Goal: Check status: Check status

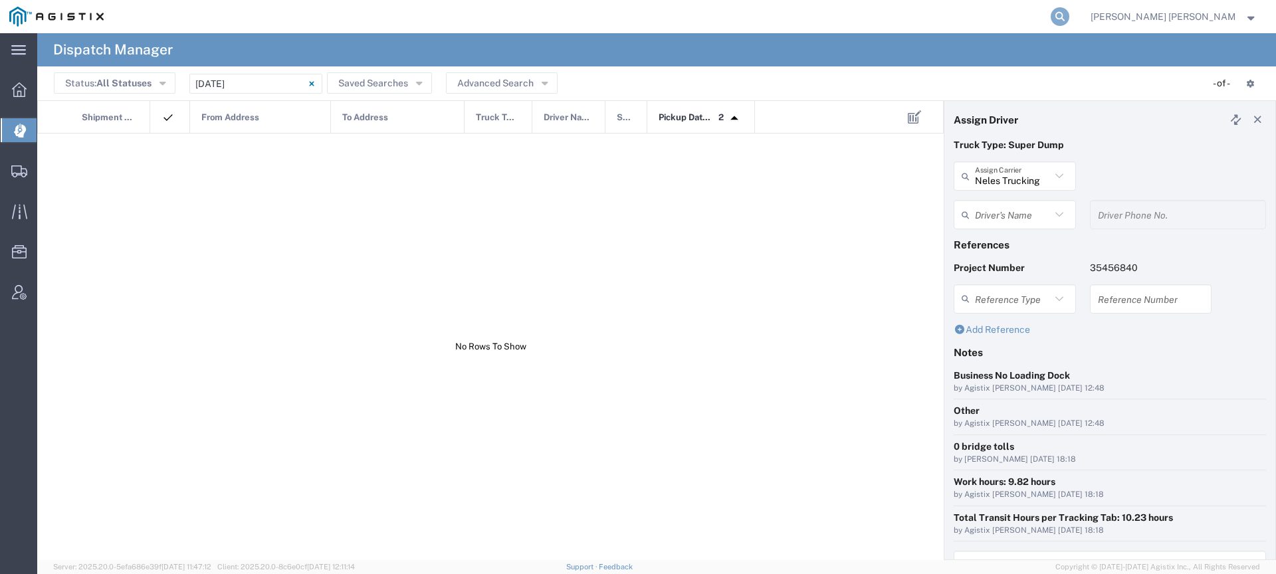
click at [1069, 13] on icon at bounding box center [1060, 16] width 19 height 19
click at [1049, 19] on input "search" at bounding box center [849, 17] width 404 height 32
type input "[PERSON_NAME]"
type input "7075962293"
paste input "56840035"
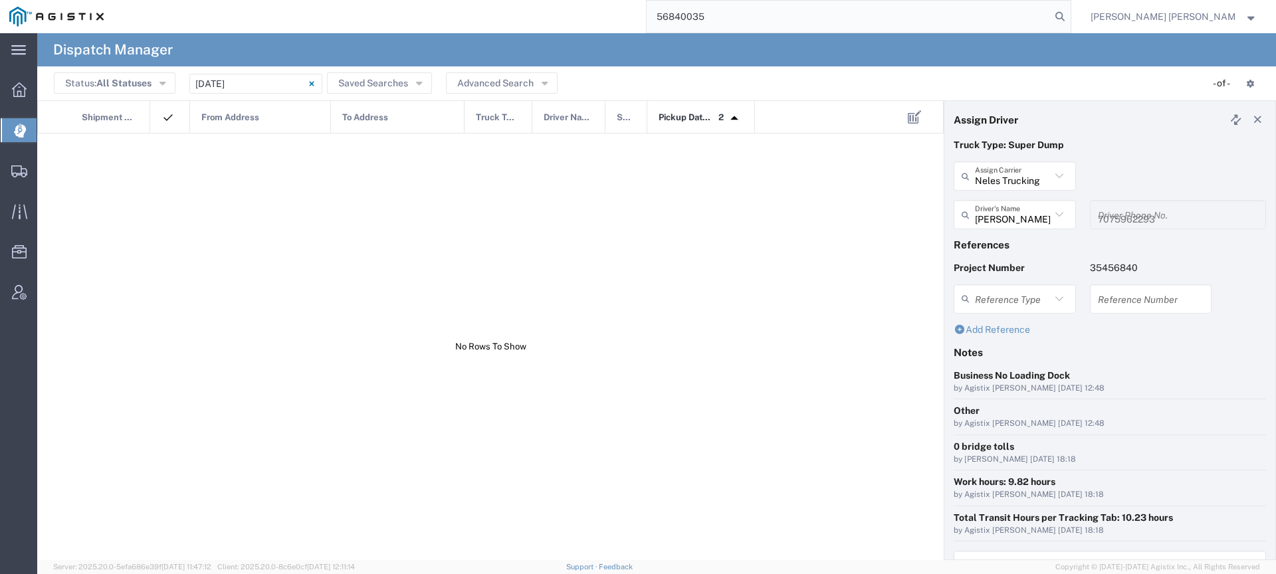
type input "56840035"
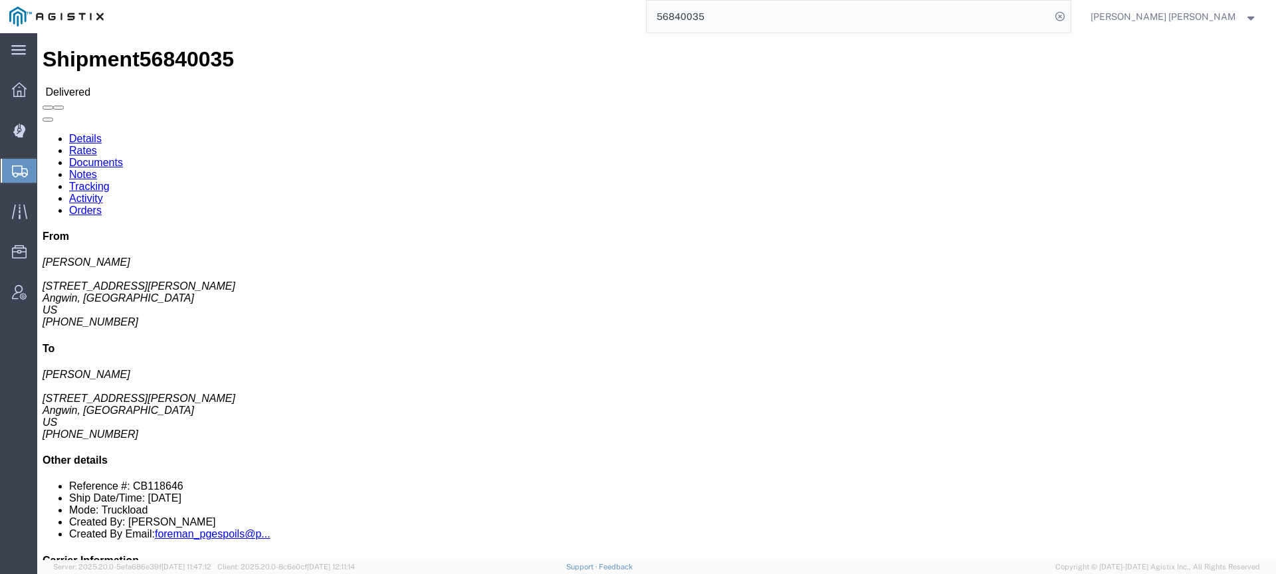
click link "Documents"
